Goal: Task Accomplishment & Management: Use online tool/utility

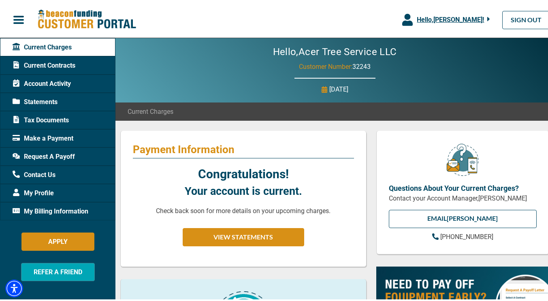
click at [46, 67] on span "Current Contracts" at bounding box center [44, 64] width 63 height 10
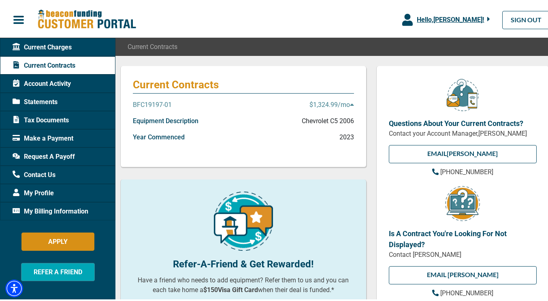
scroll to position [81, 0]
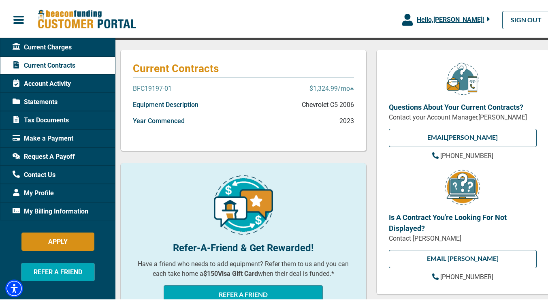
click at [154, 87] on p "BFC19197-01" at bounding box center [152, 87] width 39 height 10
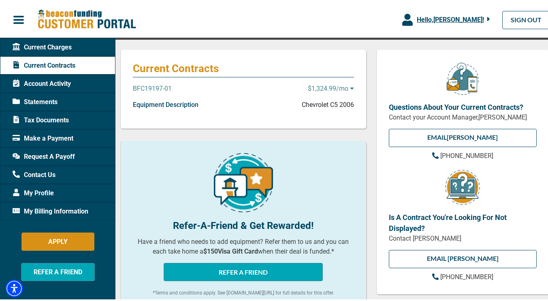
click at [166, 87] on p "BFC19197-01" at bounding box center [152, 87] width 39 height 10
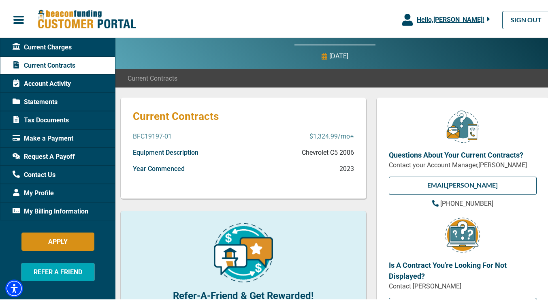
scroll to position [0, 0]
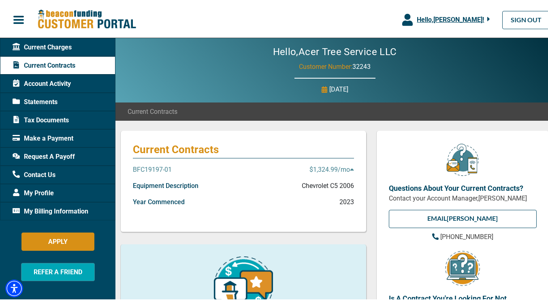
click at [48, 81] on span "Account Activity" at bounding box center [42, 82] width 58 height 10
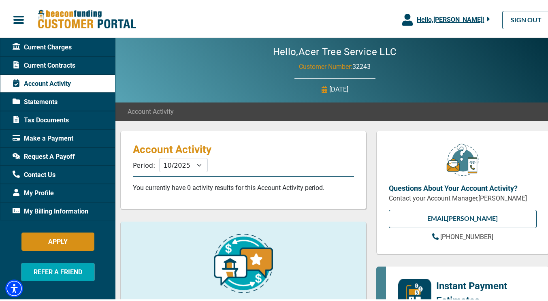
click at [42, 98] on span "Statements" at bounding box center [35, 101] width 45 height 10
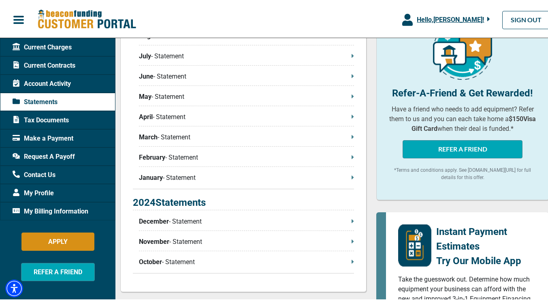
scroll to position [162, 0]
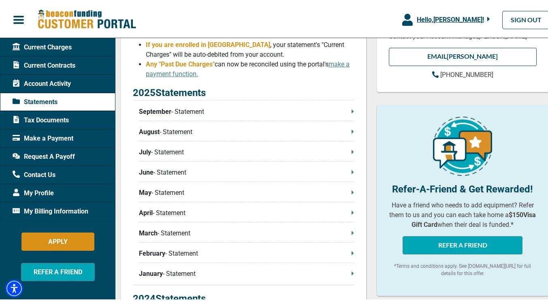
click at [311, 113] on p "September - Statement" at bounding box center [246, 110] width 215 height 10
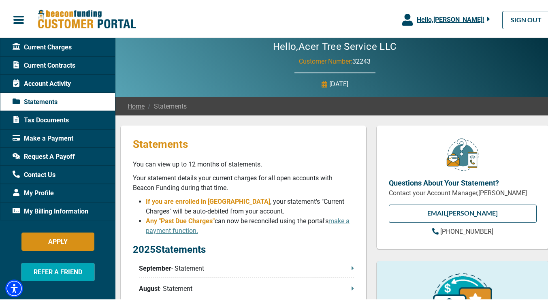
scroll to position [0, 0]
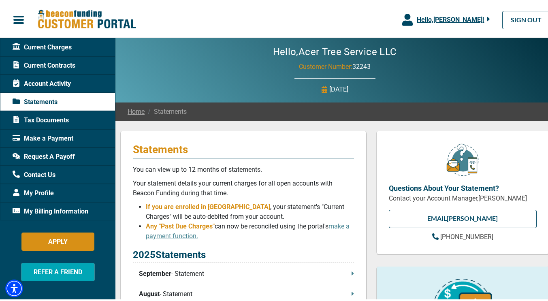
click at [68, 153] on span "Request A Payoff" at bounding box center [44, 155] width 62 height 10
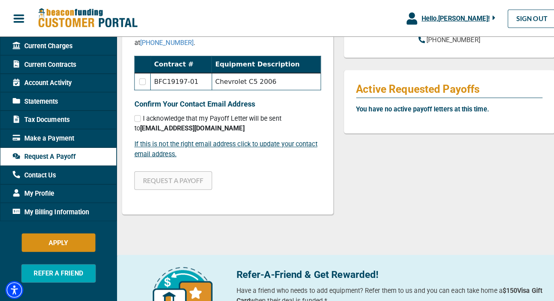
scroll to position [202, 0]
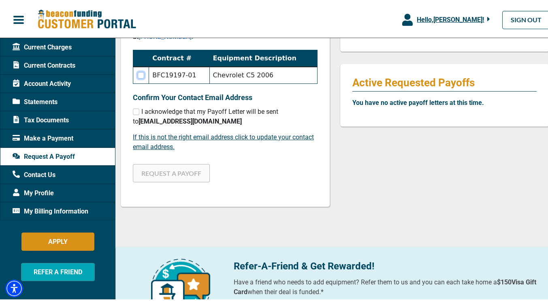
click at [141, 75] on input "checkbox" at bounding box center [141, 73] width 6 height 6
checkbox input "true"
click at [136, 113] on input "checkbox" at bounding box center [136, 110] width 6 height 6
checkbox input "true"
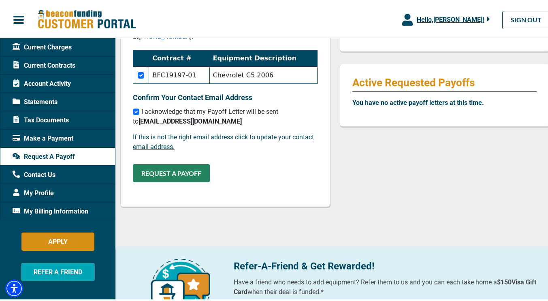
click at [176, 172] on button "REQUEST A PAYOFF" at bounding box center [171, 171] width 77 height 18
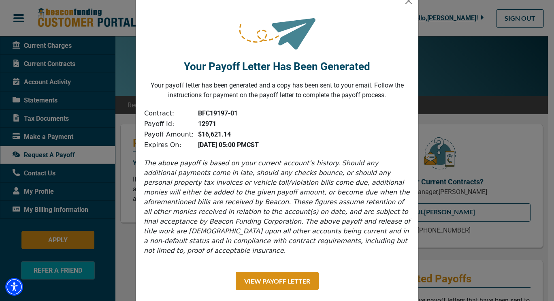
scroll to position [30, 0]
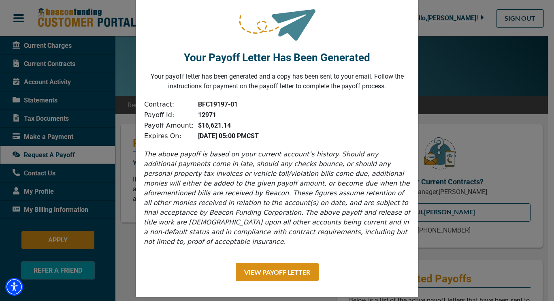
click at [469, 149] on div "Your Payoff Letter Has Been Generated Your payoff letter has been generated and…" at bounding box center [277, 150] width 554 height 301
click at [292, 263] on button "View Payoff Letter" at bounding box center [277, 272] width 83 height 18
click at [451, 59] on div "Your Payoff Letter Has Been Generated Your payoff letter has been generated and…" at bounding box center [277, 150] width 554 height 301
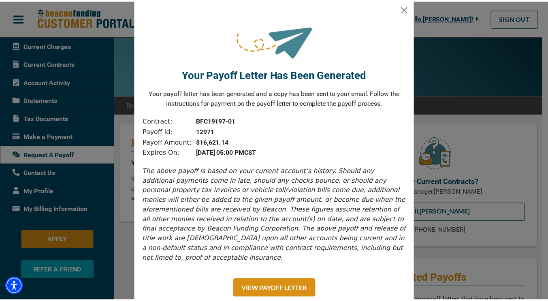
scroll to position [0, 0]
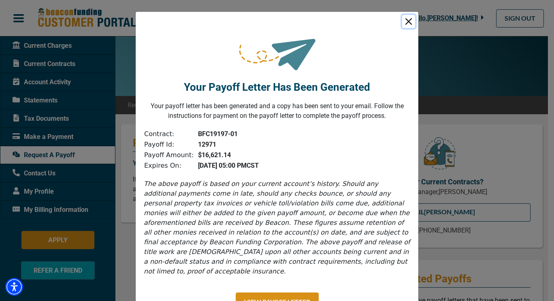
click at [407, 19] on button "Close" at bounding box center [408, 21] width 13 height 13
